Goal: Navigation & Orientation: Find specific page/section

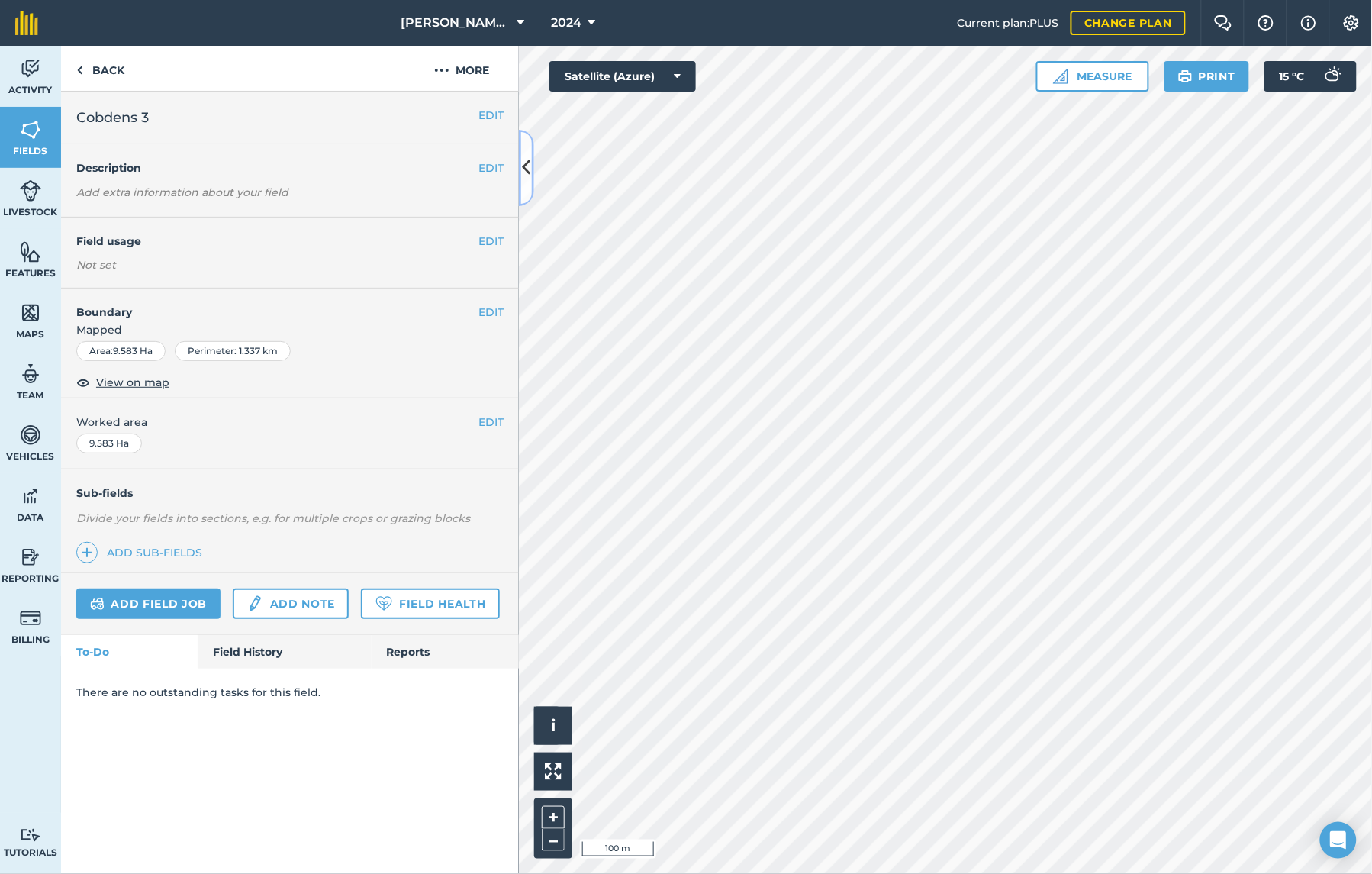
click at [525, 157] on icon at bounding box center [526, 167] width 8 height 26
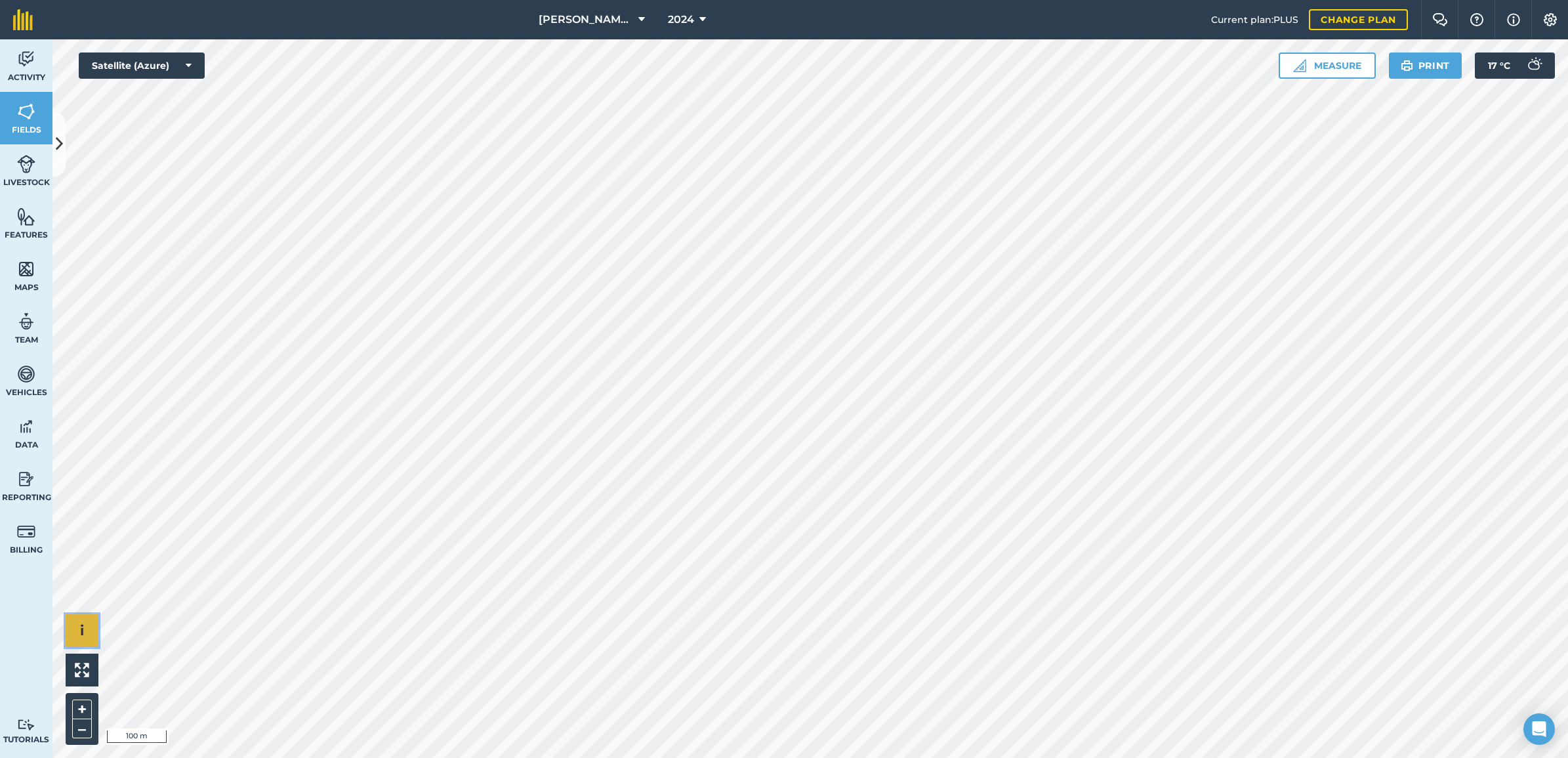
click at [76, 621] on button "i" at bounding box center [82, 631] width 33 height 33
click at [79, 622] on button "›" at bounding box center [82, 631] width 33 height 33
